Goal: Check status: Check status

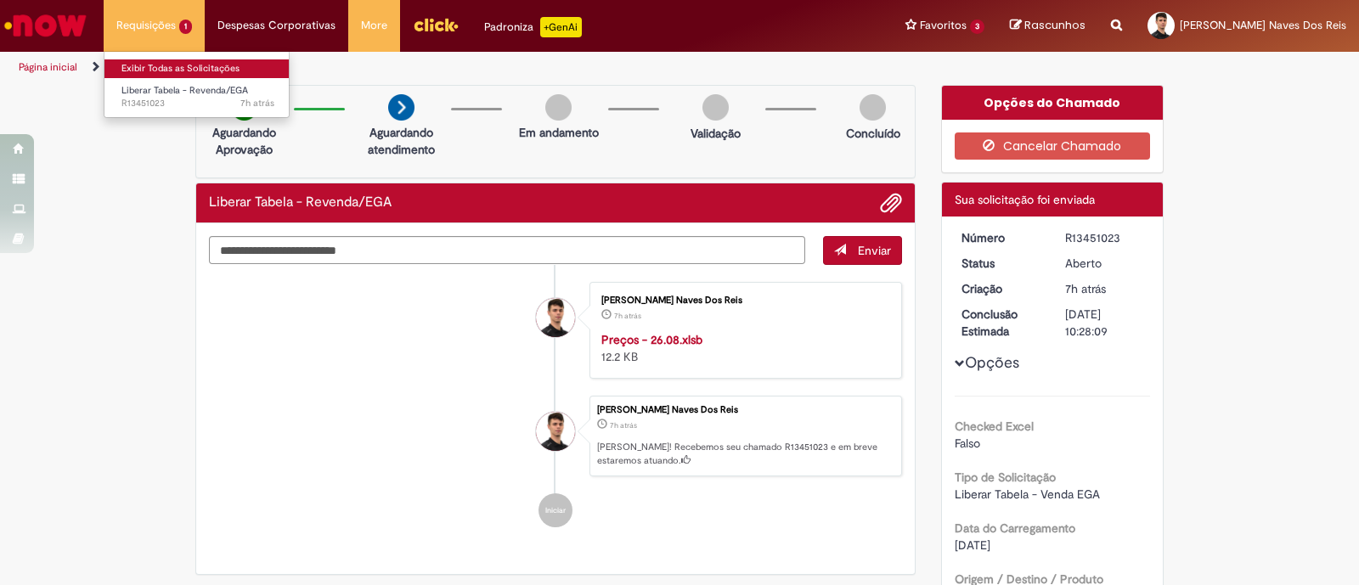
click at [159, 70] on link "Exibir Todas as Solicitações" at bounding box center [197, 68] width 187 height 19
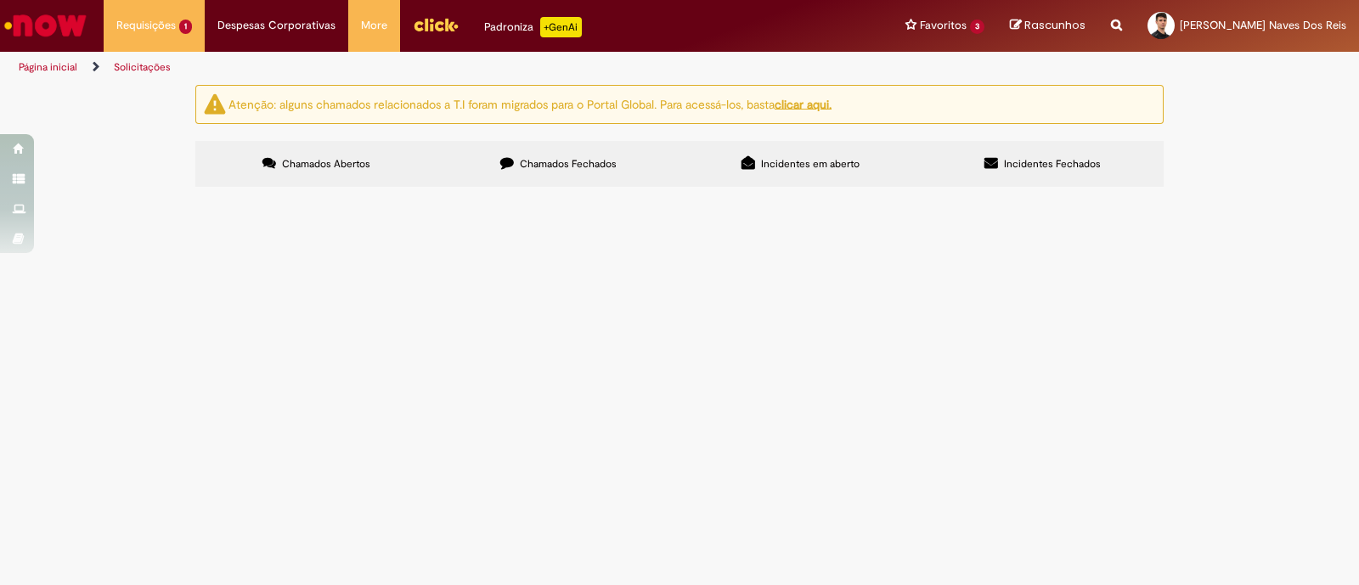
click at [582, 171] on label "Chamados Fechados" at bounding box center [559, 164] width 242 height 46
click at [0, 0] on span "SOLICITAÇÃO DE PREÇOS PARA TRANSFERENCIAS DE SKUS DE MARKETPLACE DA GEO NE" at bounding box center [0, 0] width 0 height 0
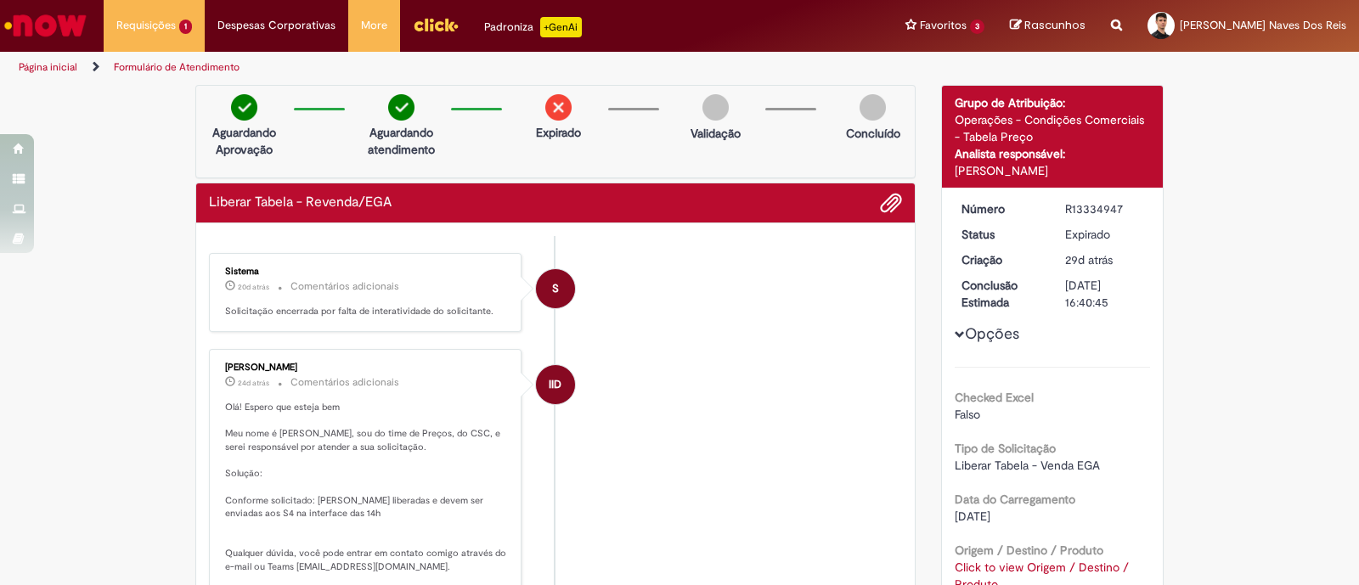
drag, startPoint x: 1058, startPoint y: 201, endPoint x: 1112, endPoint y: 207, distance: 54.7
click at [1112, 202] on div "R13334947" at bounding box center [1104, 209] width 79 height 17
copy div "R13334947"
